Goal: Task Accomplishment & Management: Manage account settings

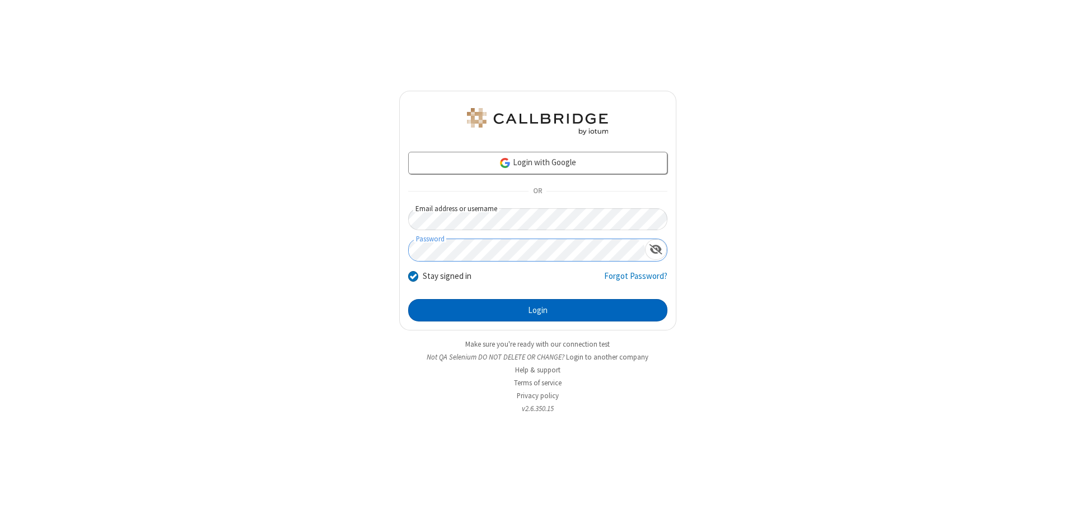
click at [538, 310] on button "Login" at bounding box center [537, 310] width 259 height 22
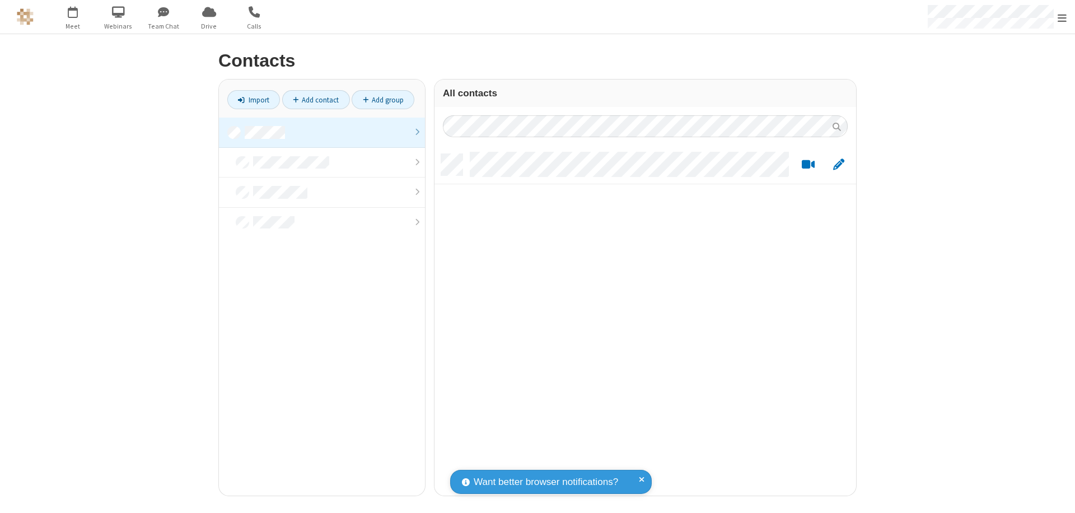
scroll to position [342, 413]
click at [322, 132] on link at bounding box center [322, 133] width 206 height 30
click at [316, 100] on link "Add contact" at bounding box center [316, 99] width 68 height 19
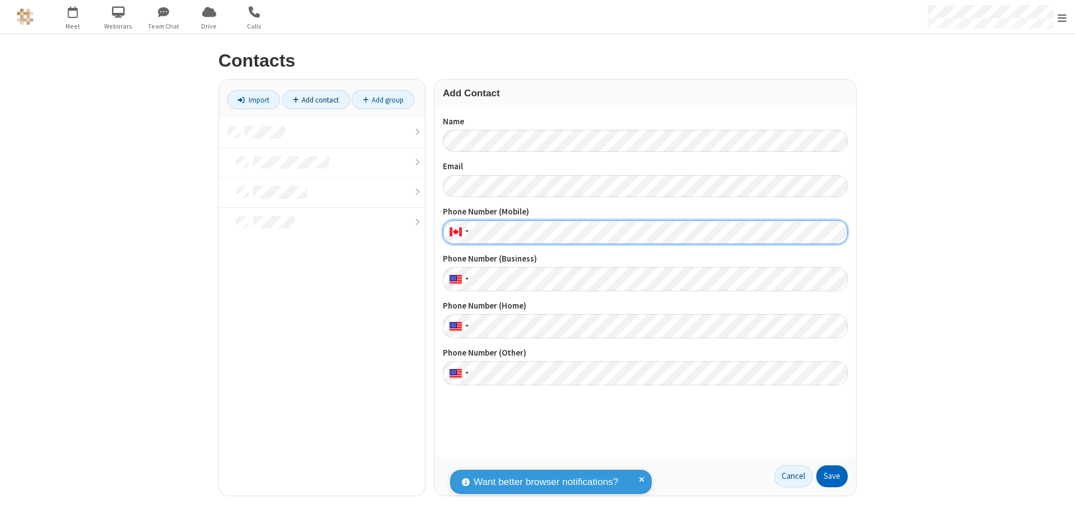
click at [832, 476] on button "Save" at bounding box center [832, 476] width 31 height 22
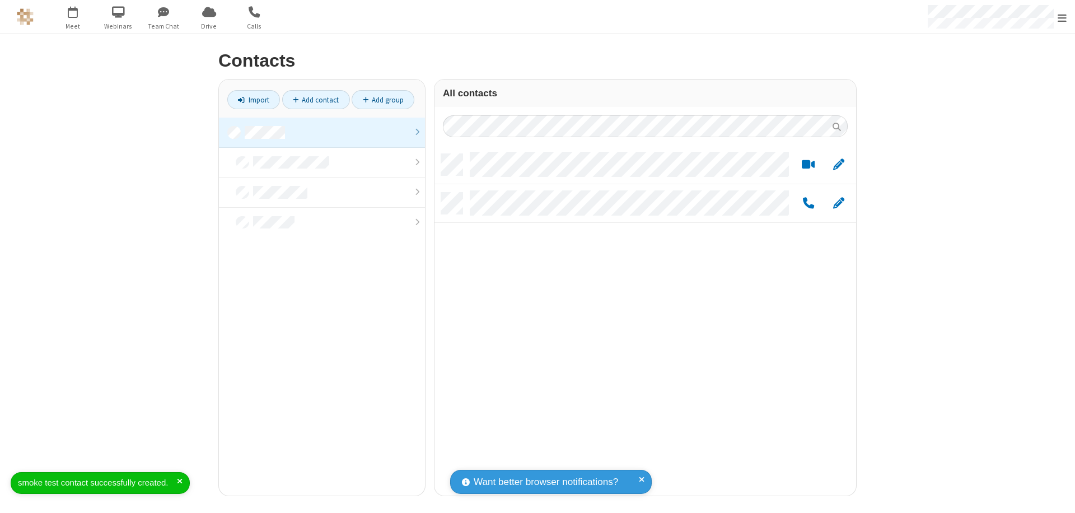
scroll to position [342, 413]
